Goal: Obtain resource: Download file/media

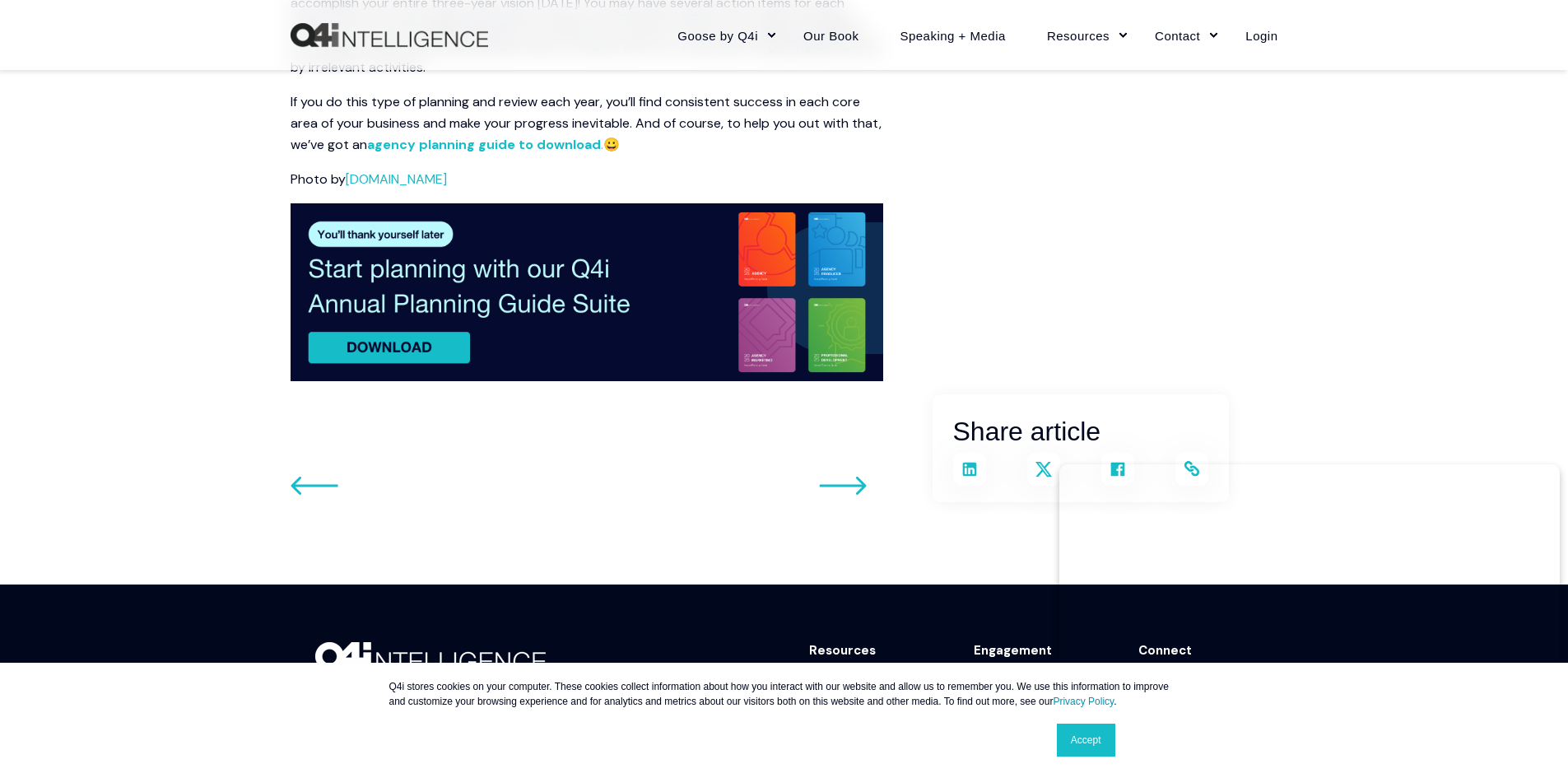
scroll to position [2469, 0]
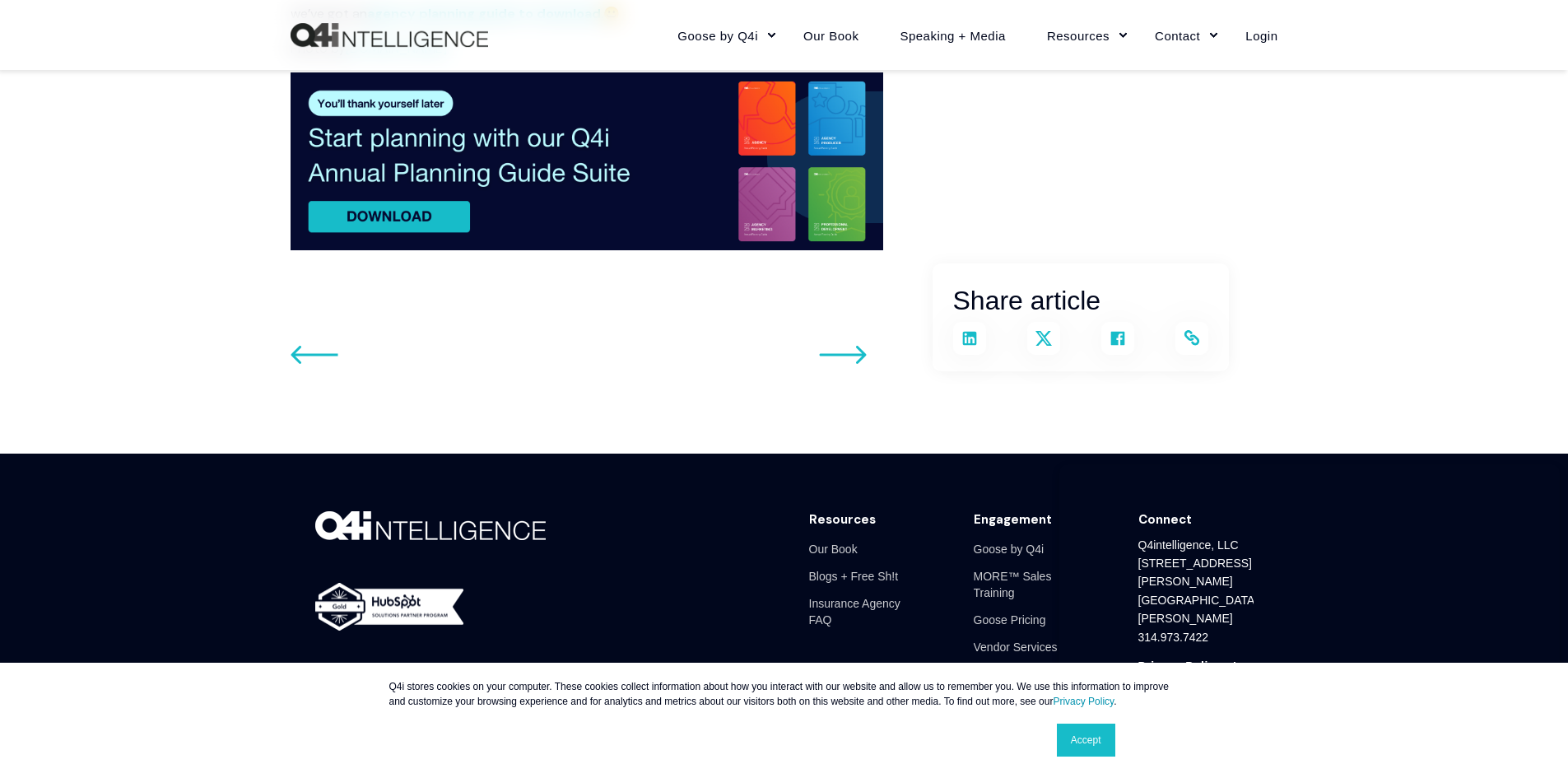
click at [842, 364] on icon at bounding box center [843, 355] width 48 height 20
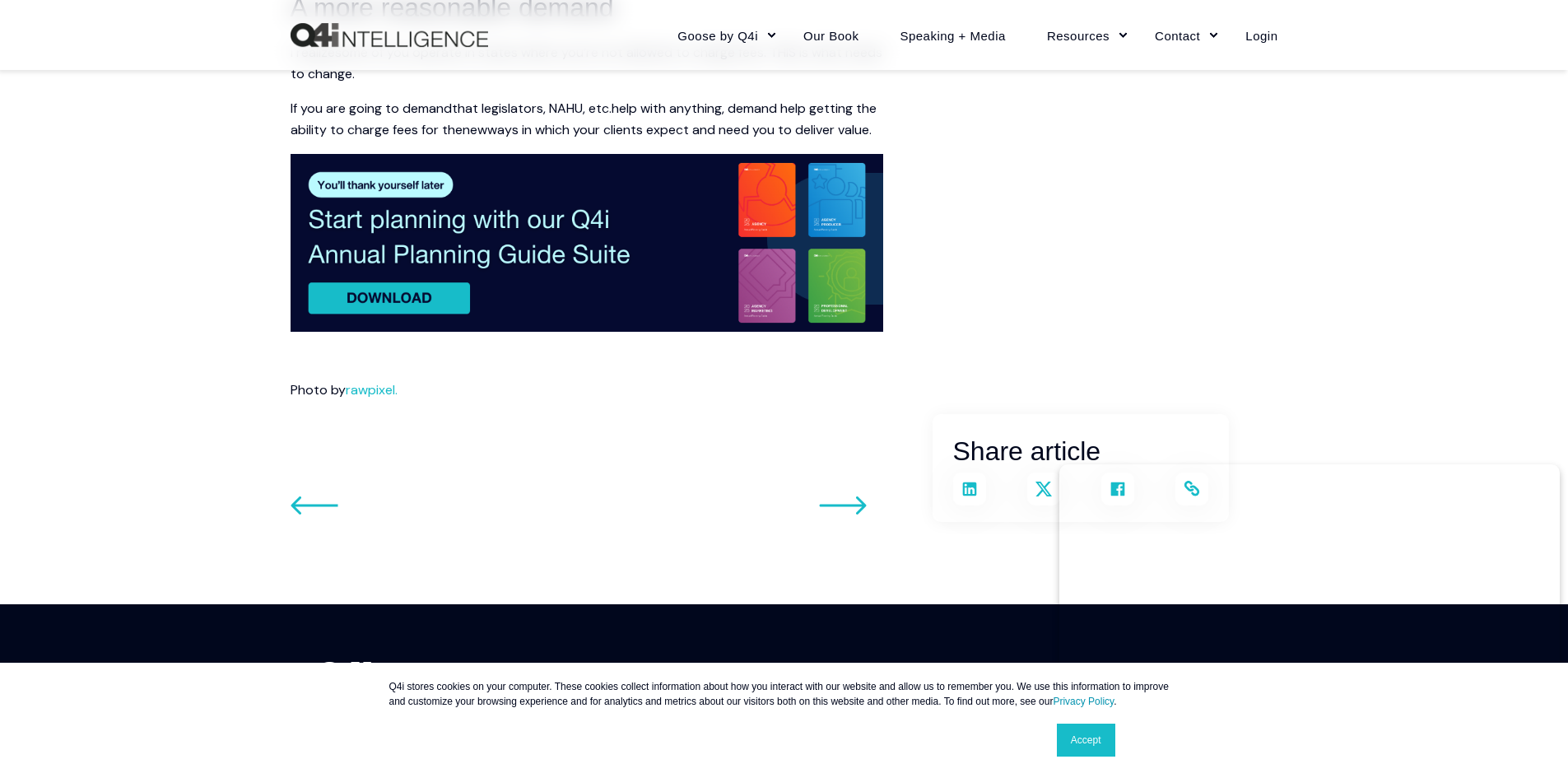
scroll to position [1316, 0]
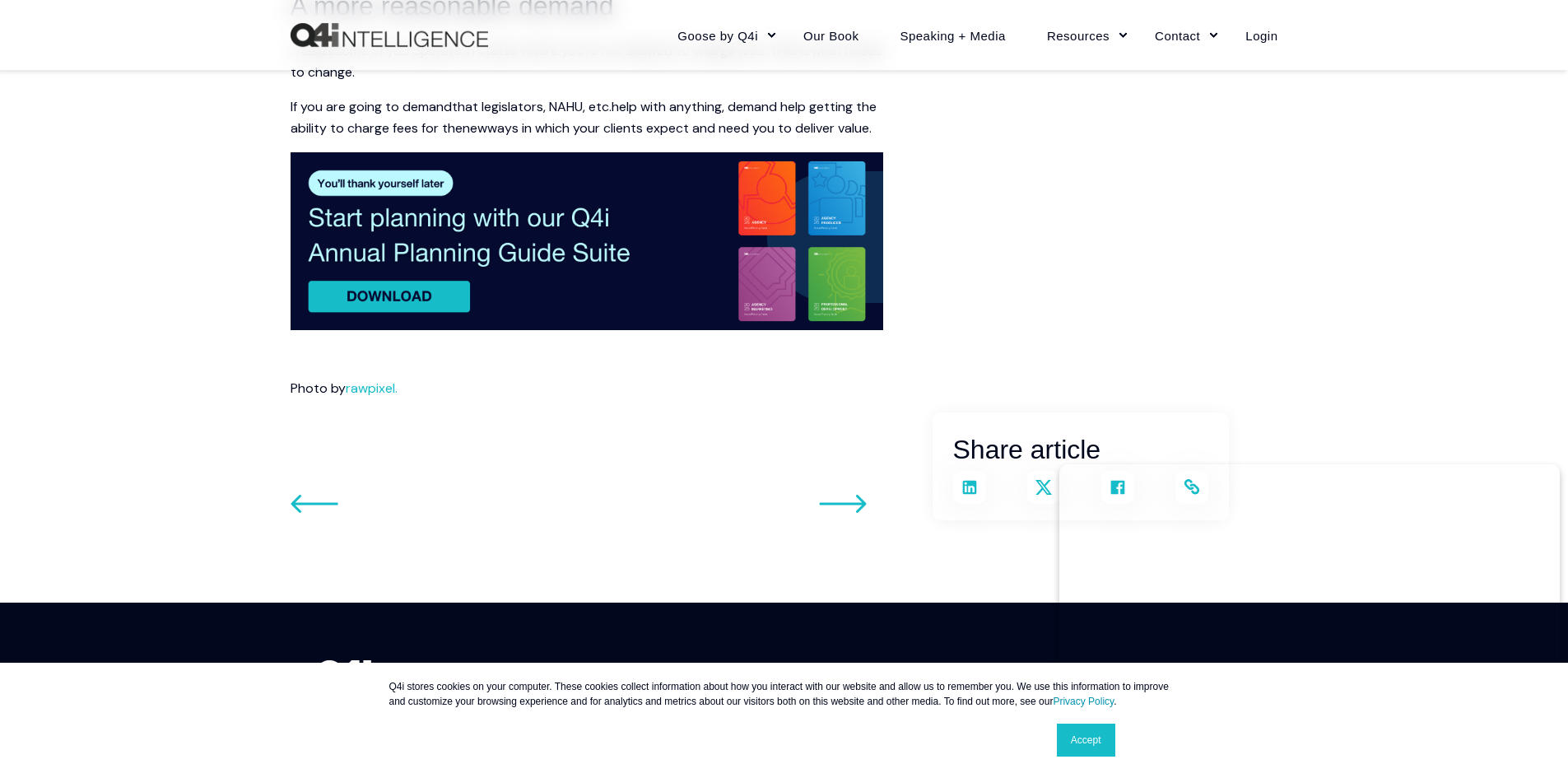
click at [393, 316] on img at bounding box center [587, 241] width 593 height 178
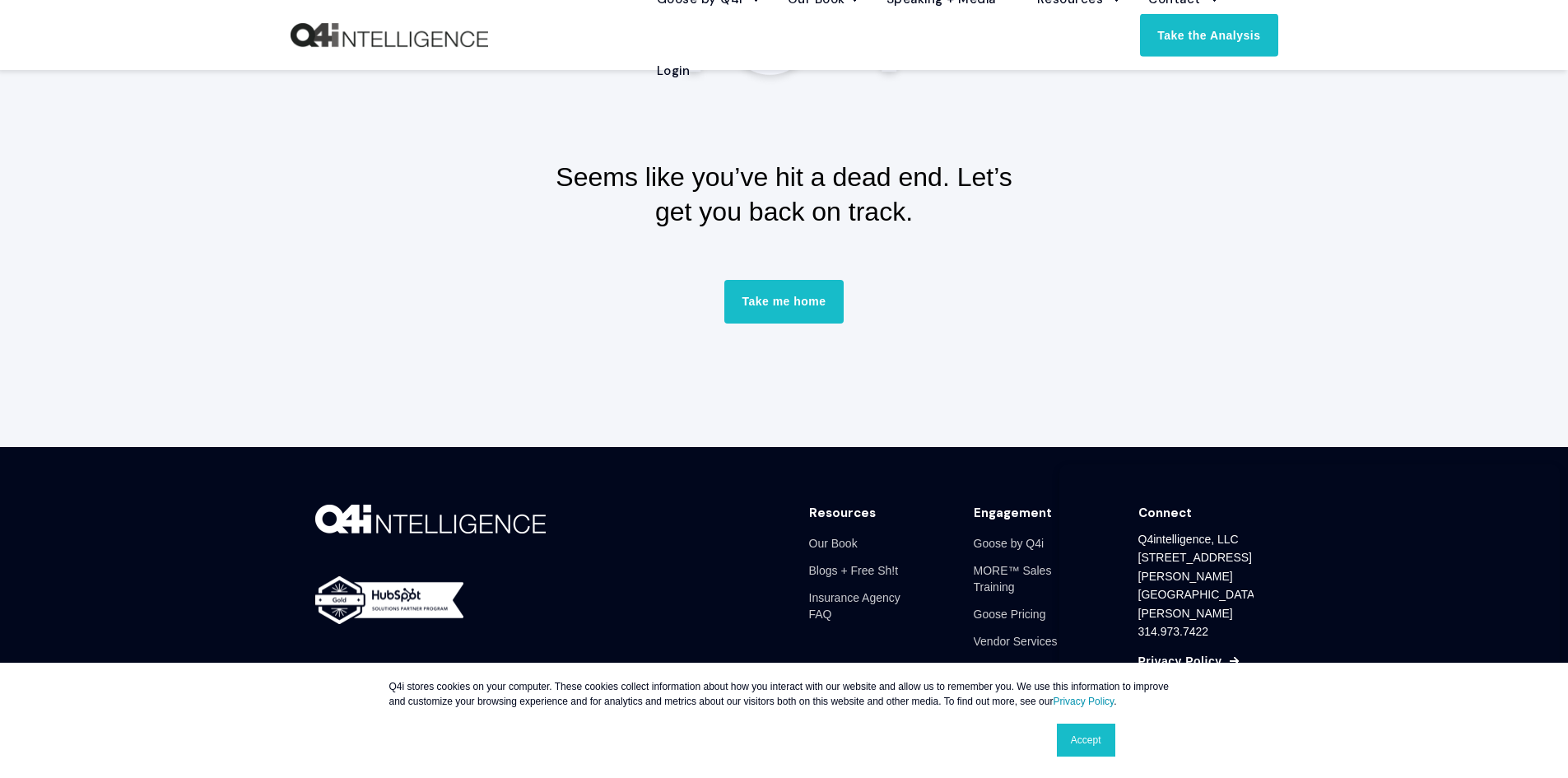
scroll to position [247, 0]
